Goal: Communication & Community: Answer question/provide support

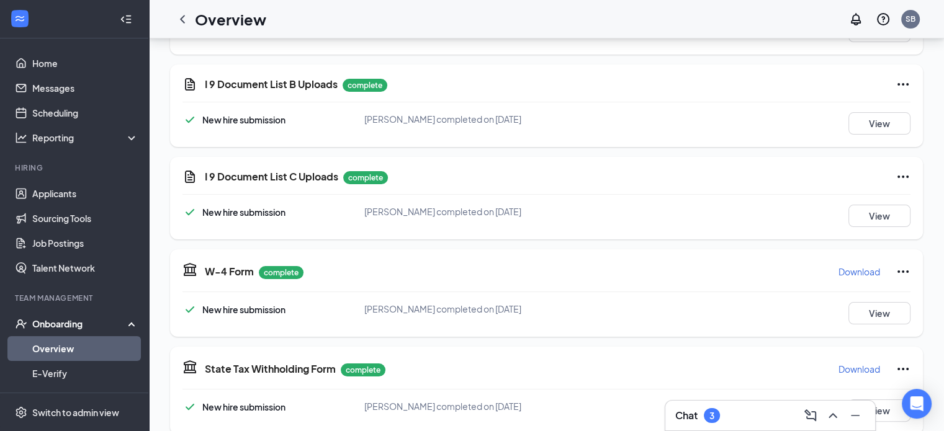
scroll to position [186, 0]
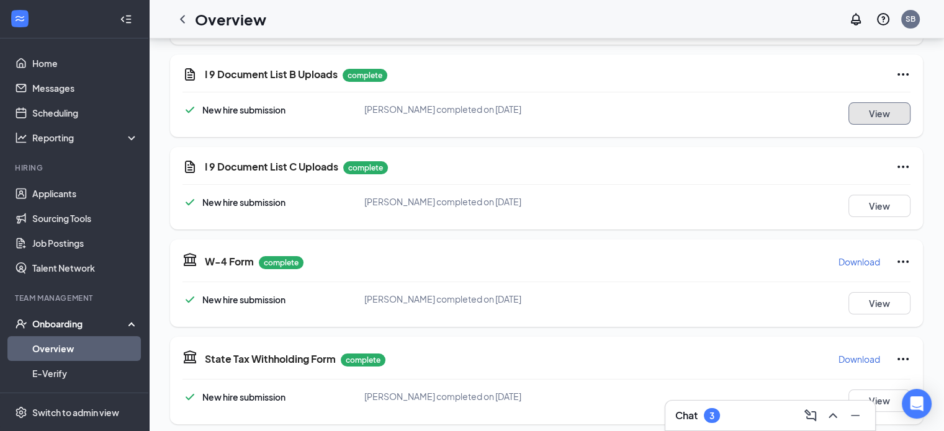
click at [881, 119] on button "View" at bounding box center [880, 113] width 62 height 22
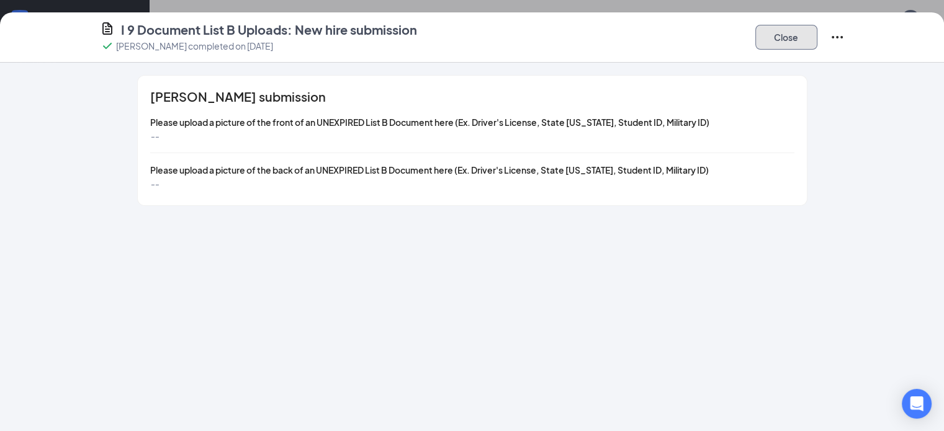
click at [818, 42] on button "Close" at bounding box center [787, 37] width 62 height 25
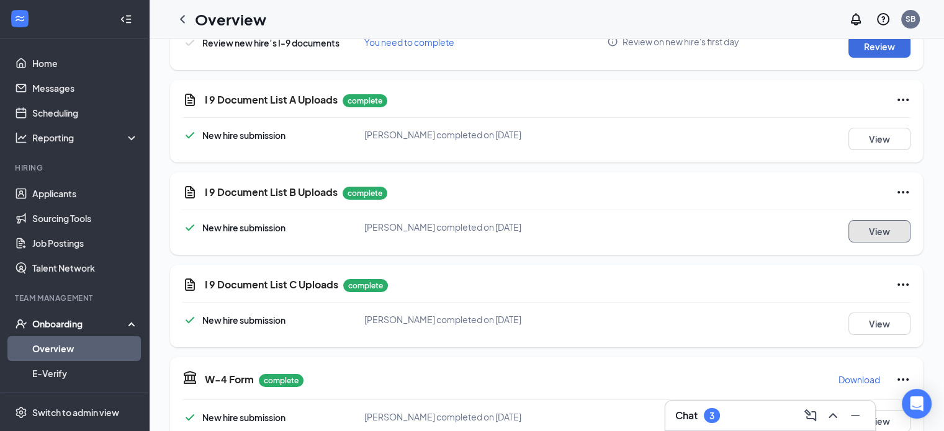
scroll to position [0, 0]
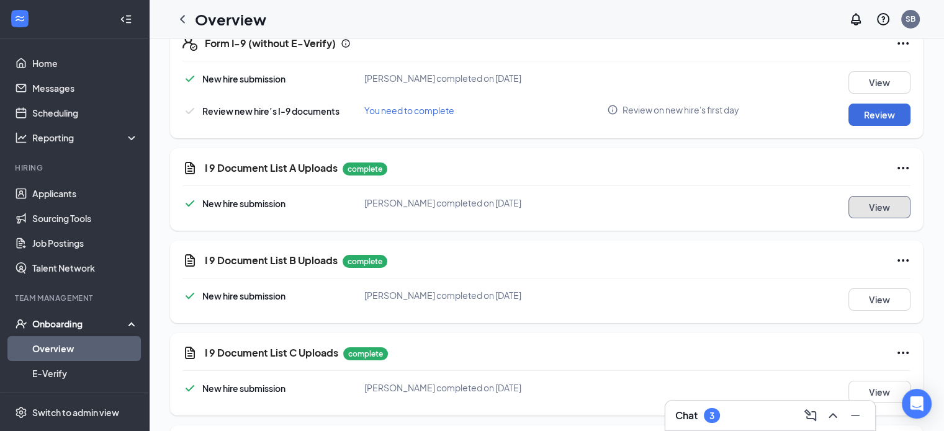
click at [849, 202] on button "View" at bounding box center [880, 207] width 62 height 22
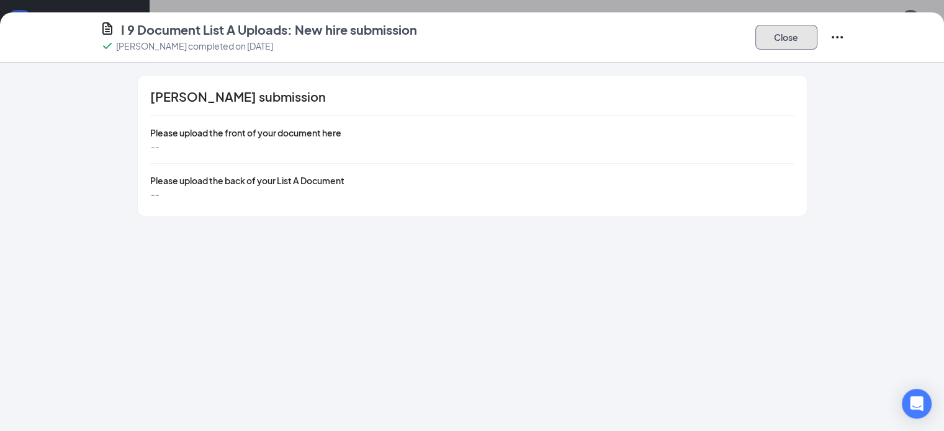
drag, startPoint x: 857, startPoint y: 43, endPoint x: 857, endPoint y: 56, distance: 13.0
click at [818, 43] on button "Close" at bounding box center [787, 37] width 62 height 25
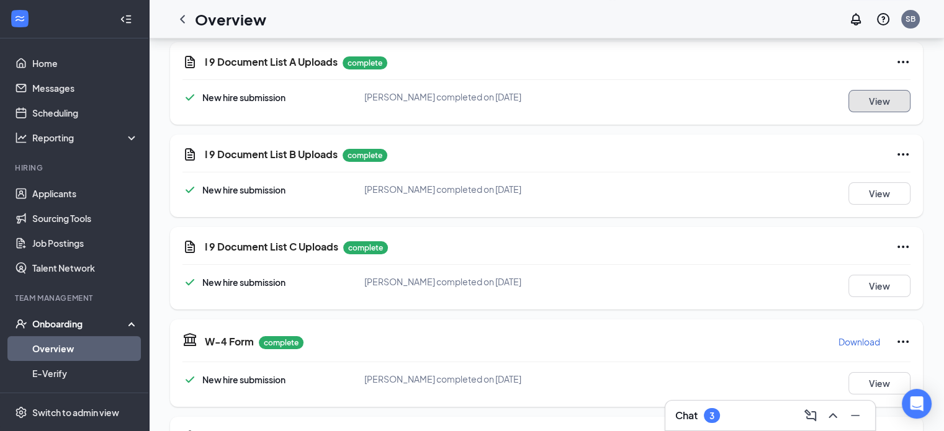
scroll to position [124, 0]
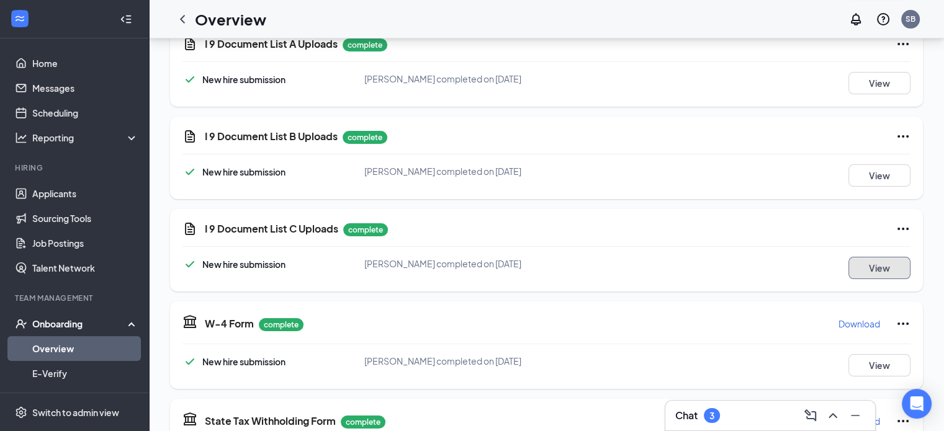
click at [879, 268] on button "View" at bounding box center [880, 268] width 62 height 22
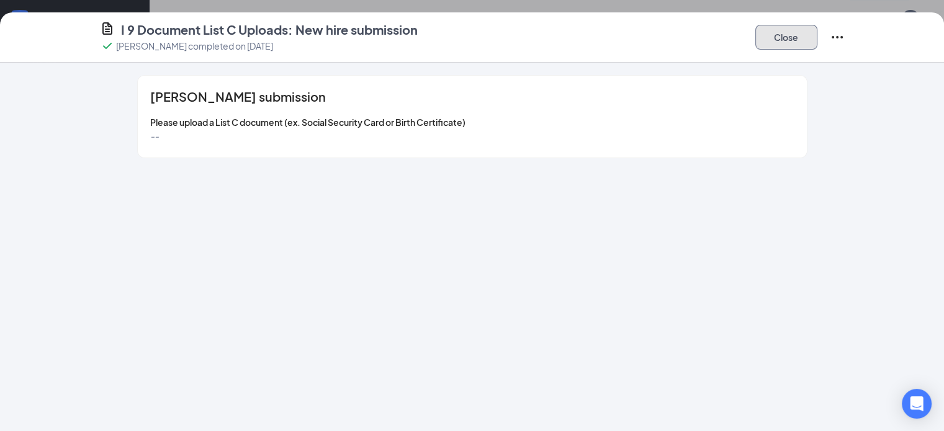
click at [818, 40] on button "Close" at bounding box center [787, 37] width 62 height 25
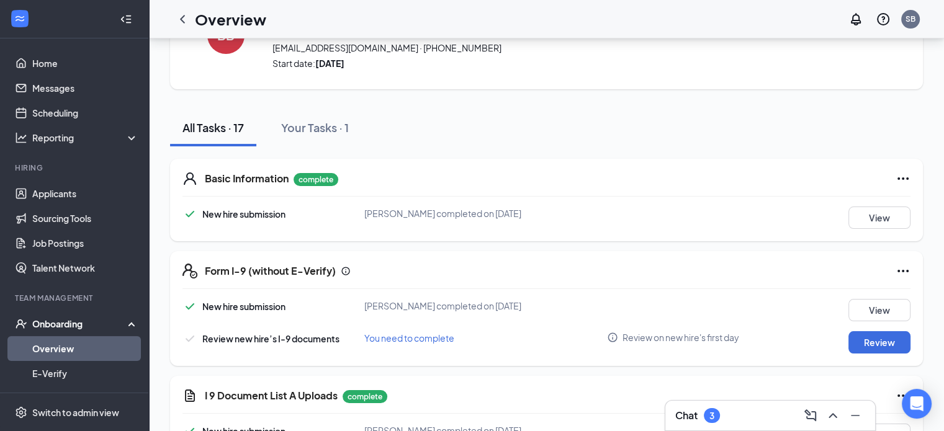
scroll to position [0, 0]
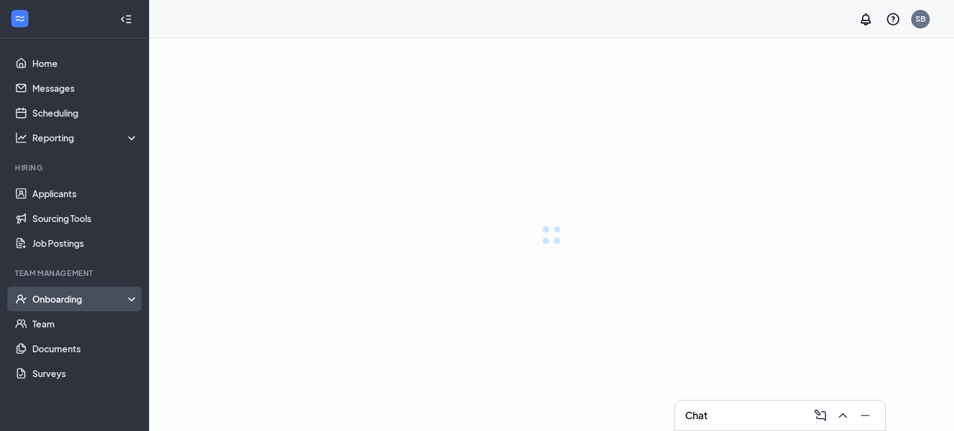
click at [60, 296] on div "Onboarding" at bounding box center [80, 299] width 96 height 12
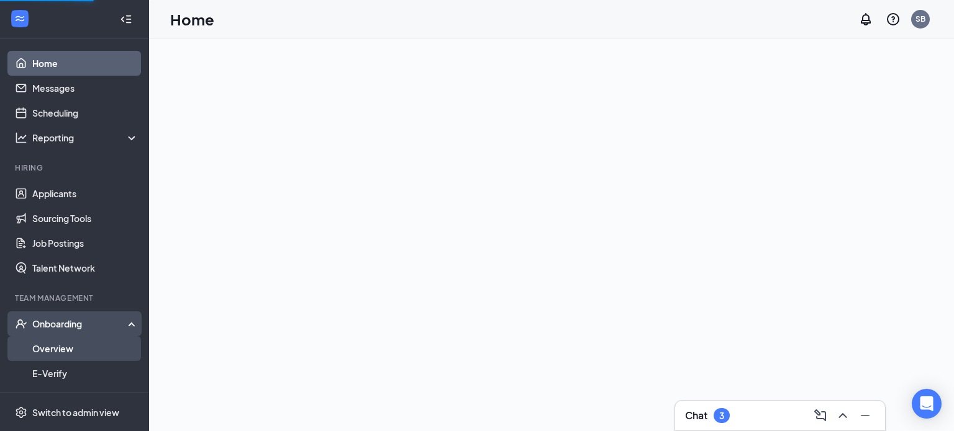
click at [60, 348] on link "Overview" at bounding box center [85, 348] width 106 height 25
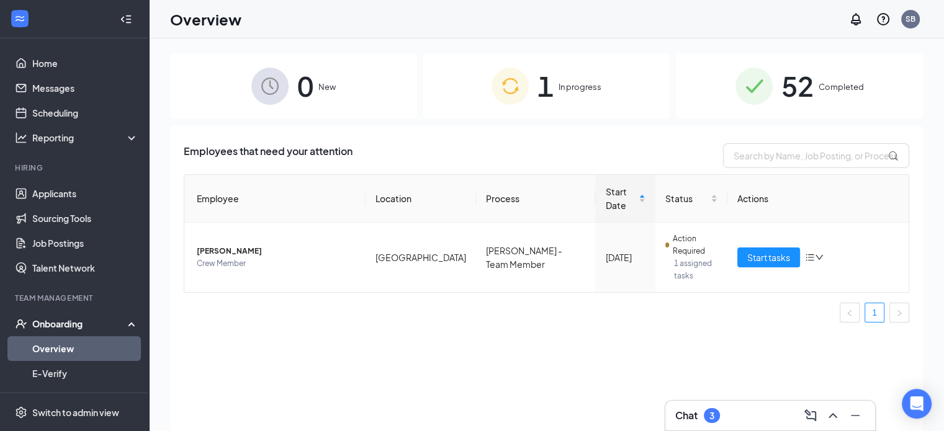
click at [569, 104] on div "1 In progress" at bounding box center [546, 85] width 247 height 65
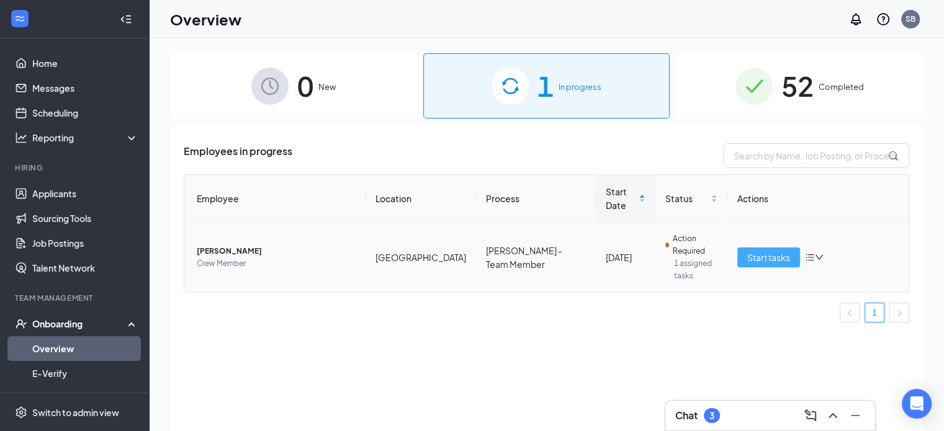
click at [764, 251] on span "Start tasks" at bounding box center [768, 258] width 43 height 14
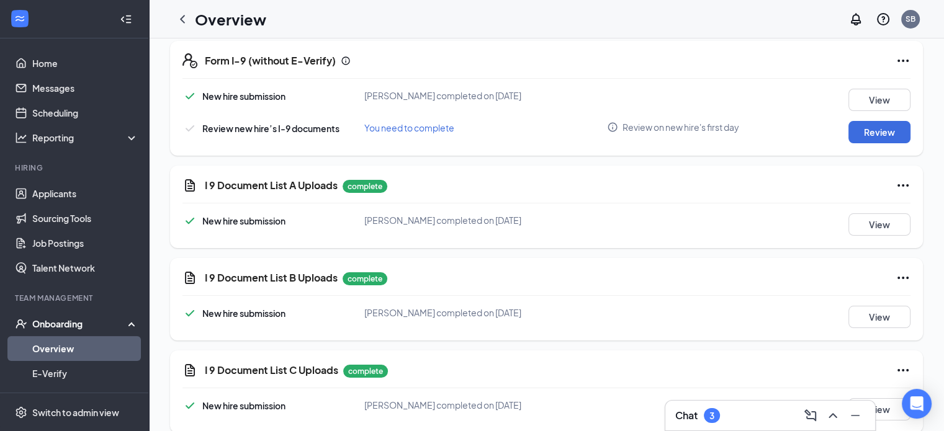
scroll to position [300, 0]
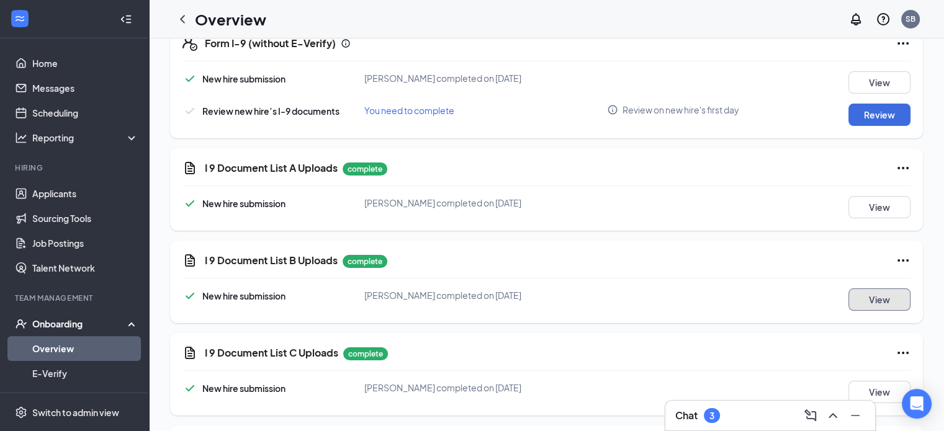
click at [886, 300] on button "View" at bounding box center [880, 300] width 62 height 22
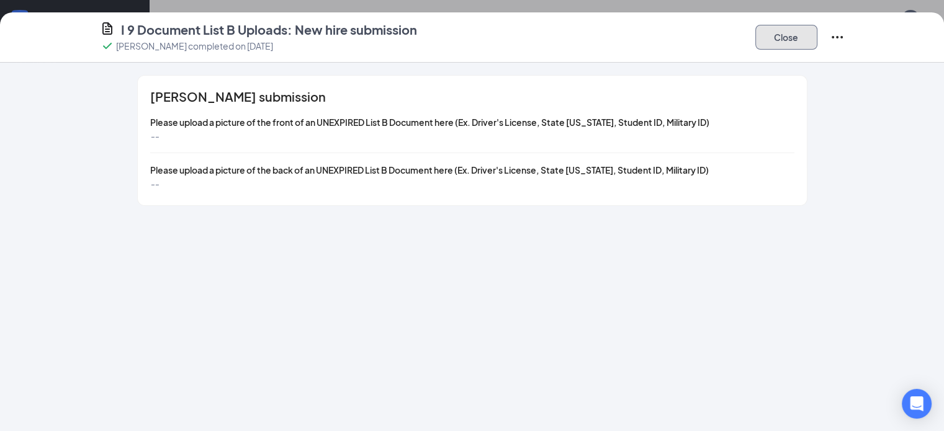
click at [818, 37] on button "Close" at bounding box center [787, 37] width 62 height 25
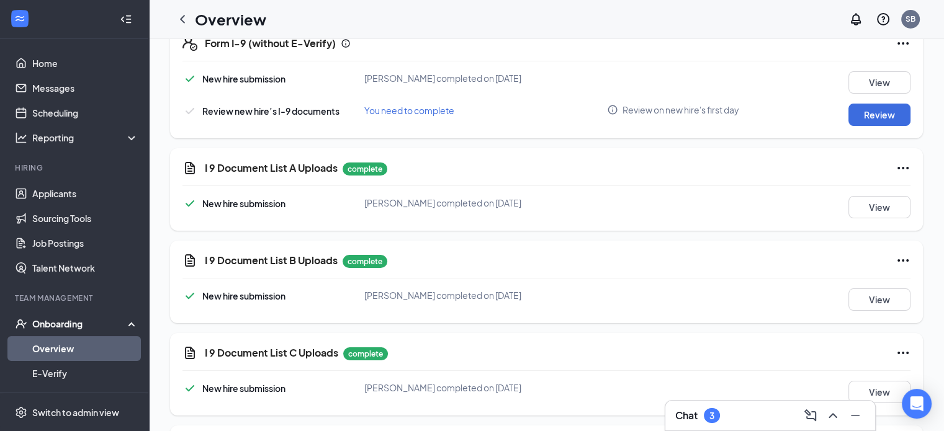
click at [752, 421] on div "Chat 3" at bounding box center [770, 416] width 190 height 20
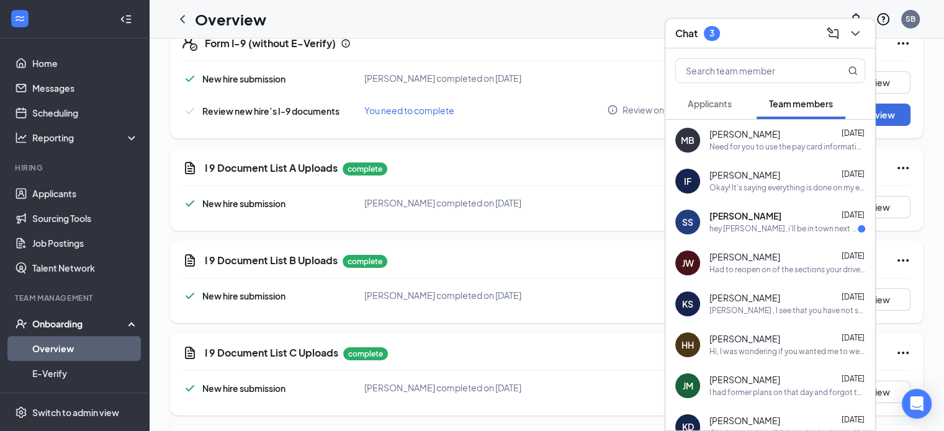
click at [784, 229] on div "hey [PERSON_NAME], i'll be in town next weekend. would i be able to pick up a c…" at bounding box center [784, 229] width 148 height 11
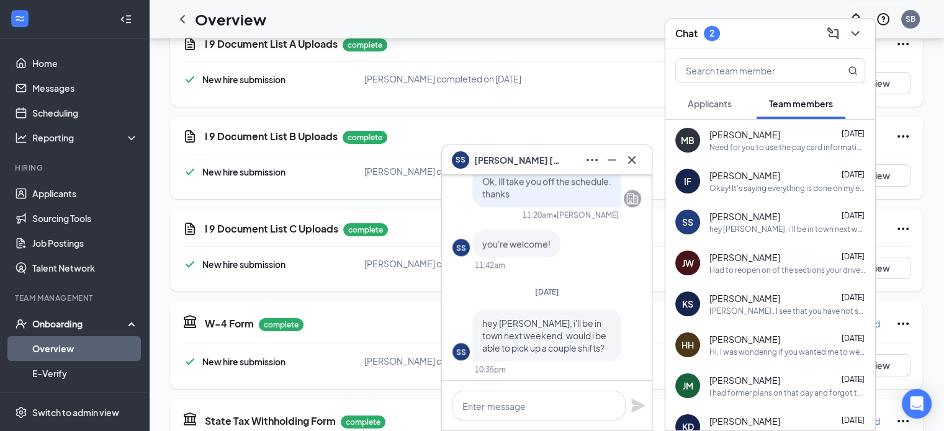
scroll to position [0, 0]
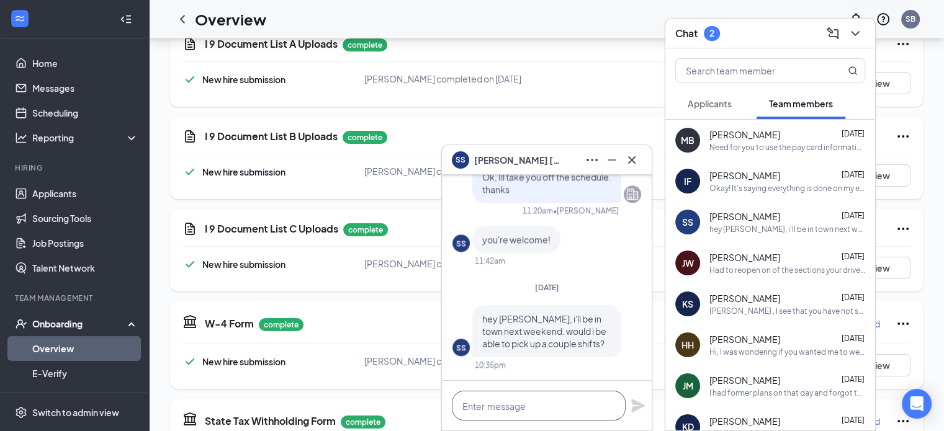
click at [504, 407] on textarea at bounding box center [539, 406] width 174 height 30
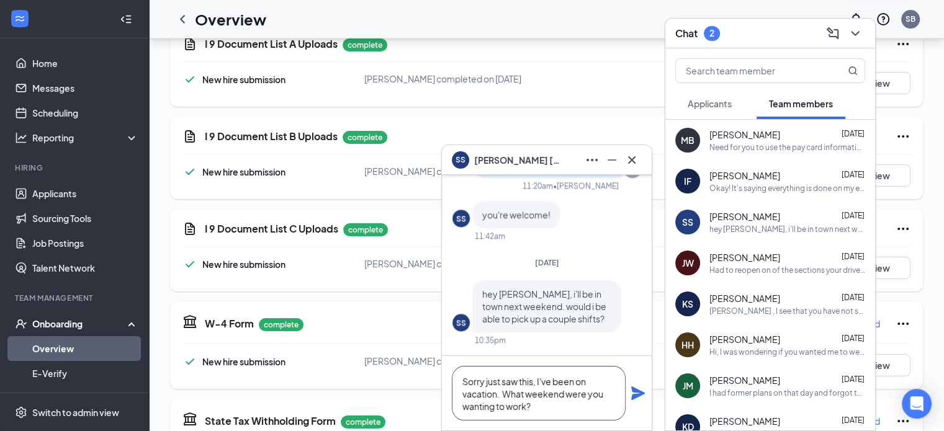
type textarea "Sorry just saw this, I've been on vacation. What weekend were you wanting to wo…"
click at [632, 395] on icon "Plane" at bounding box center [638, 393] width 15 height 15
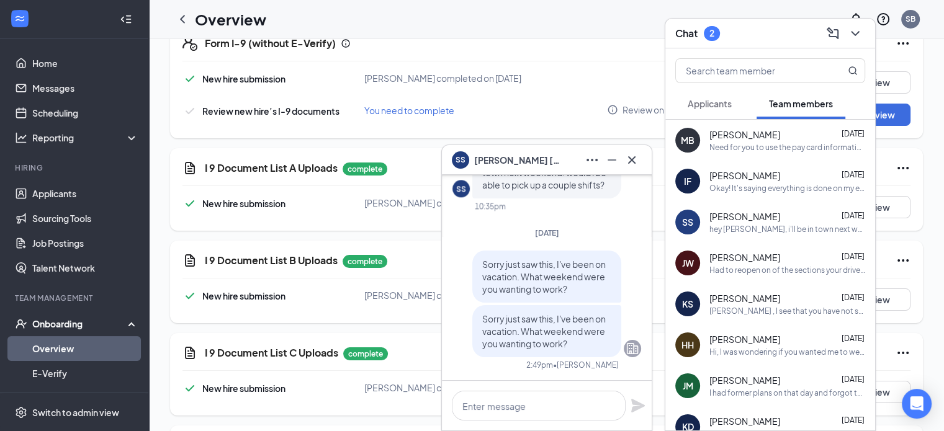
click at [703, 103] on span "Applicants" at bounding box center [710, 103] width 44 height 11
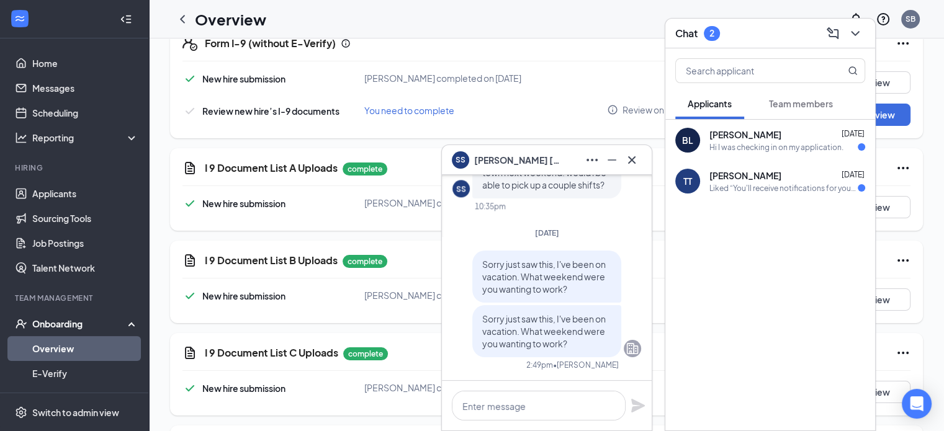
click at [772, 138] on div "[PERSON_NAME] [DATE]" at bounding box center [788, 135] width 156 height 12
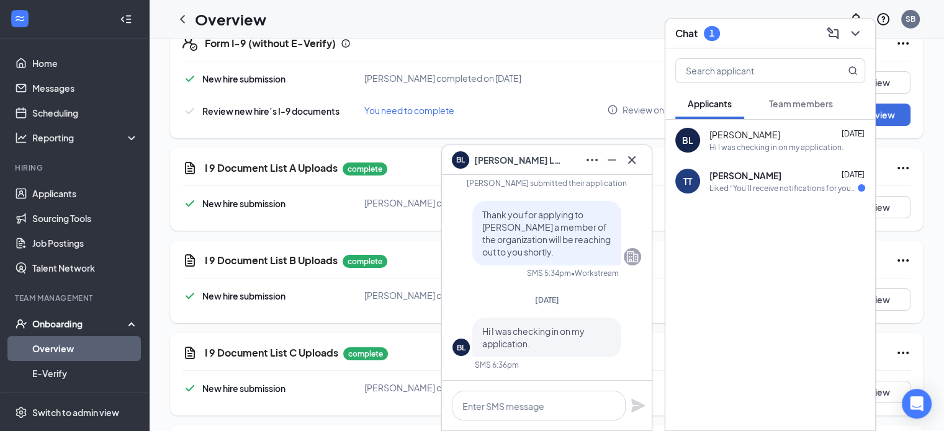
click at [777, 183] on div "Liked “You'll receive notifications for your application for Crew Member at [GE…" at bounding box center [784, 188] width 148 height 11
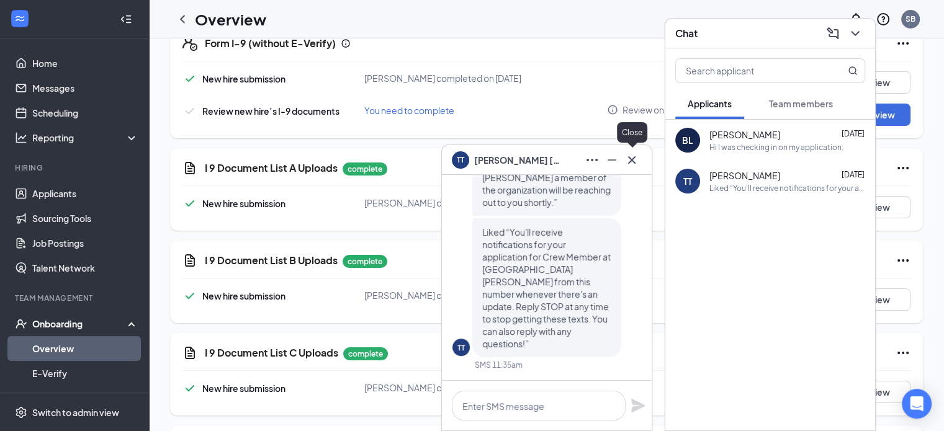
click at [631, 161] on icon "Cross" at bounding box center [632, 160] width 15 height 15
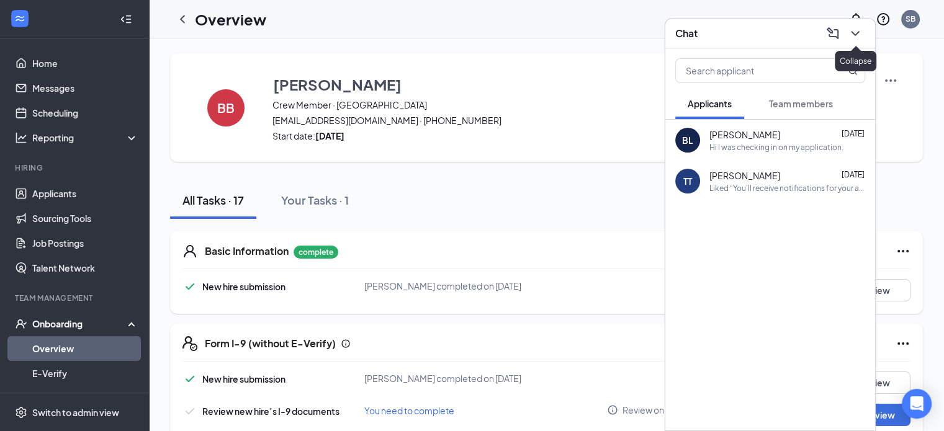
click at [856, 34] on icon "ChevronDown" at bounding box center [855, 33] width 15 height 15
